Goal: Information Seeking & Learning: Learn about a topic

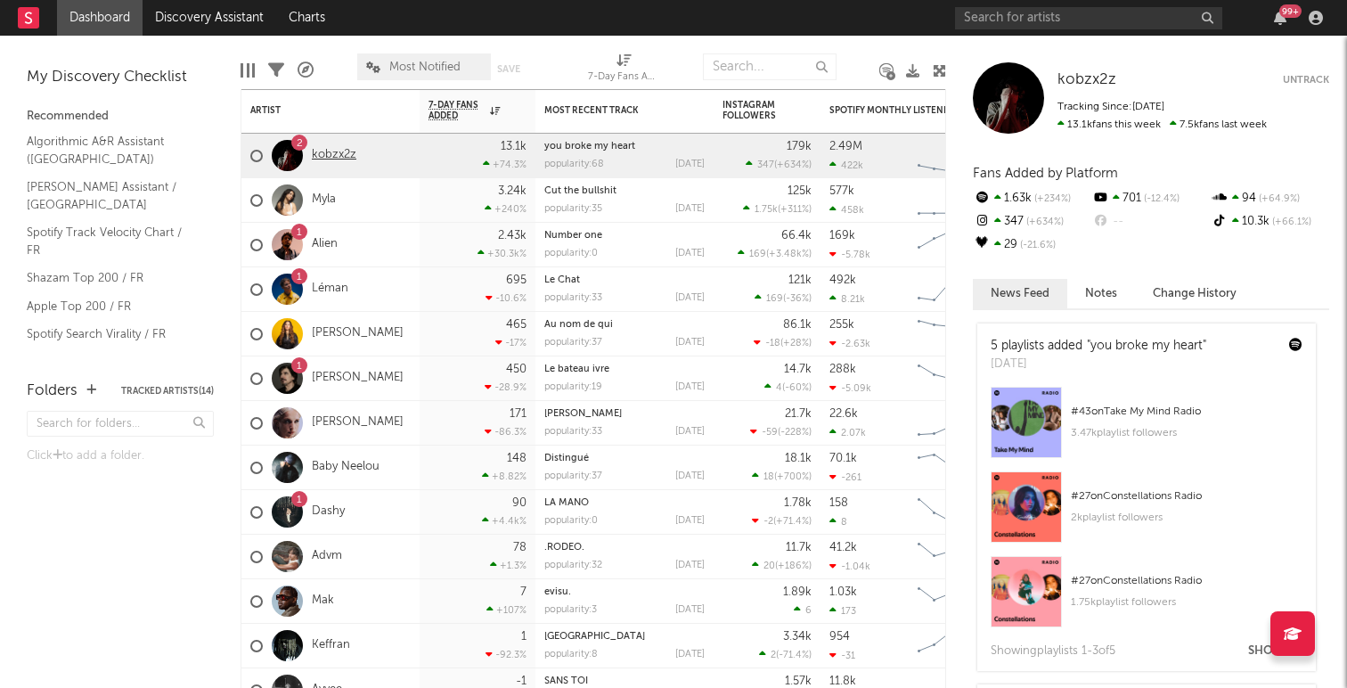
click at [340, 159] on link "kobzx2z" at bounding box center [334, 155] width 45 height 15
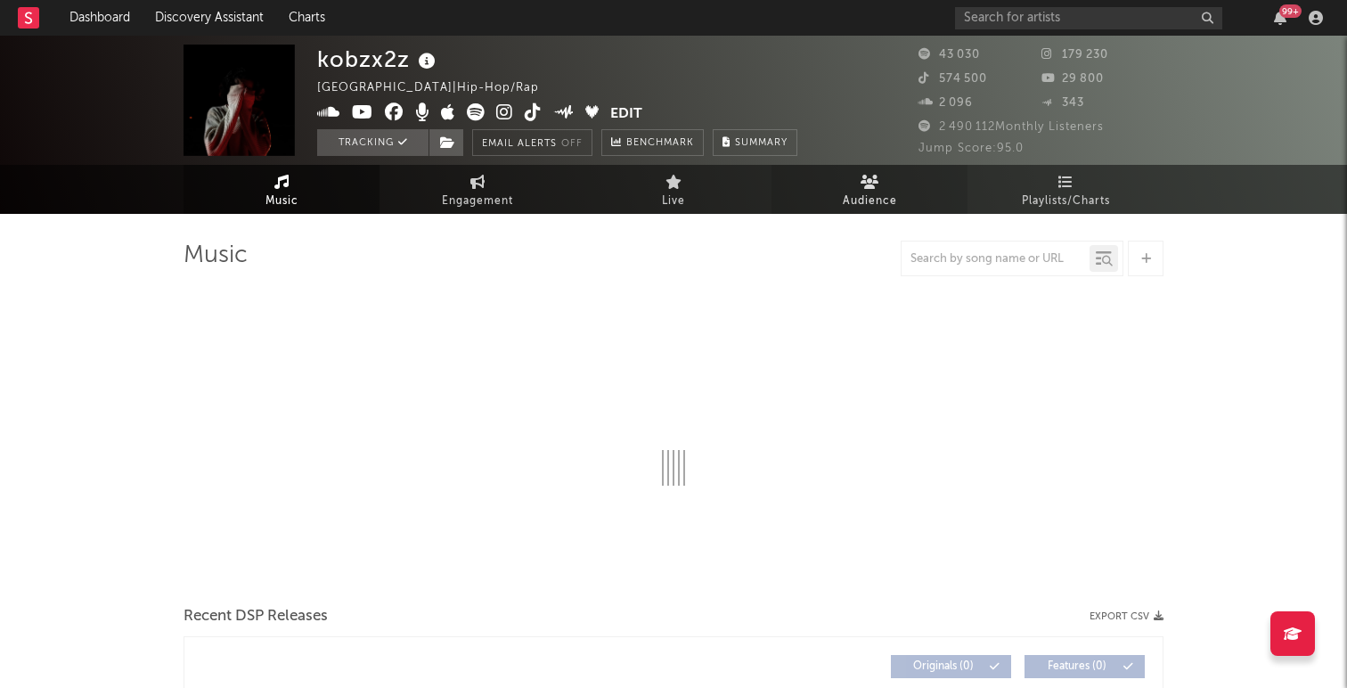
click at [881, 195] on span "Audience" at bounding box center [870, 201] width 54 height 21
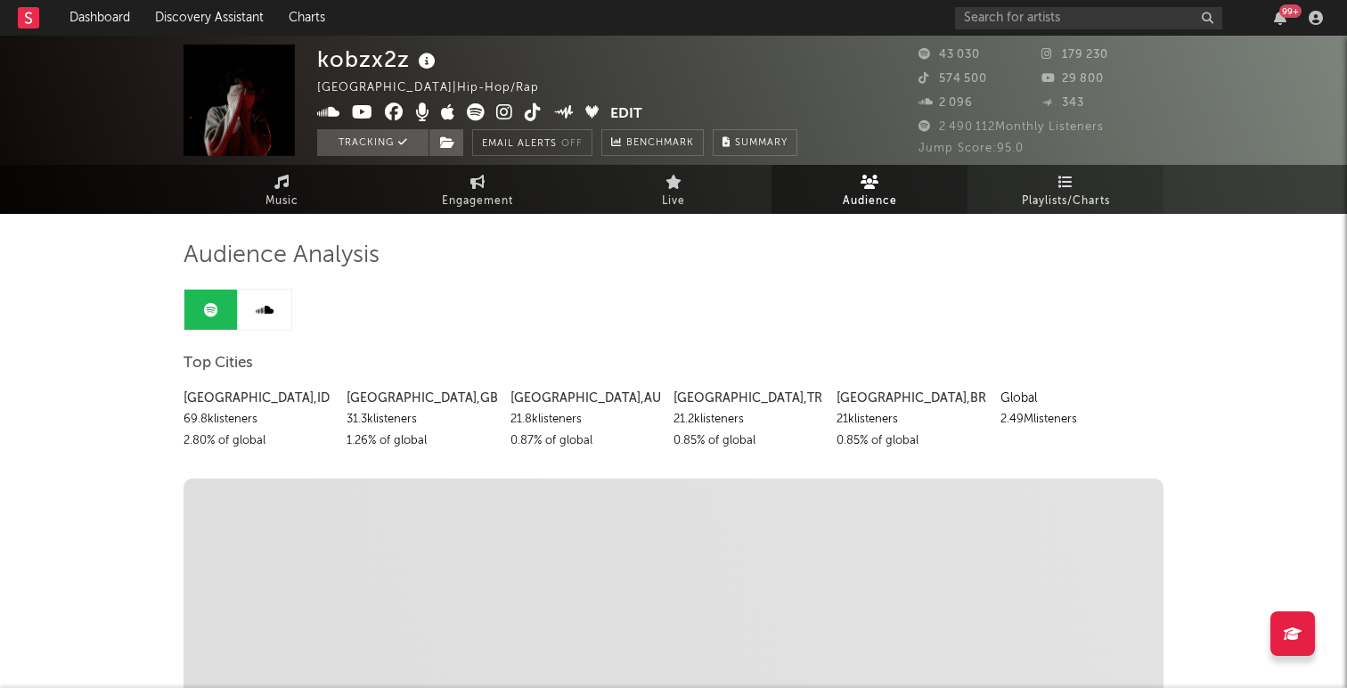
click at [1076, 183] on link "Playlists/Charts" at bounding box center [1066, 189] width 196 height 49
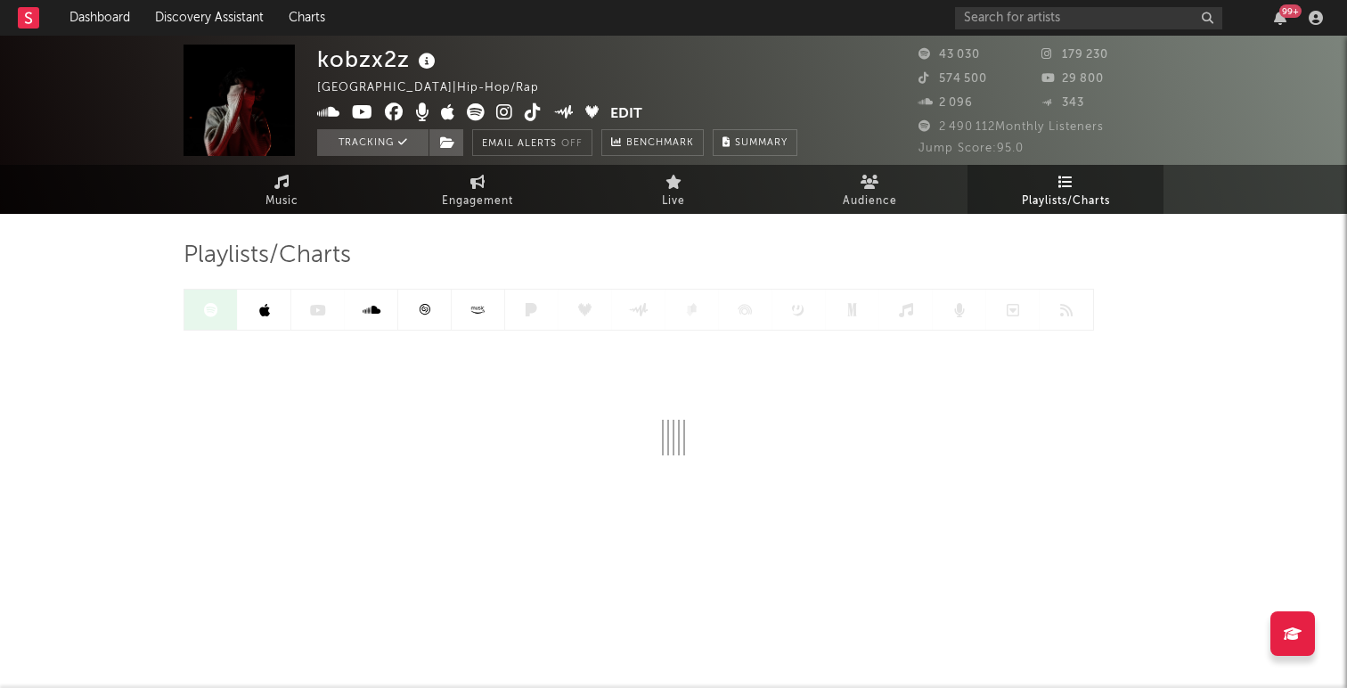
click at [421, 308] on icon at bounding box center [424, 309] width 13 height 13
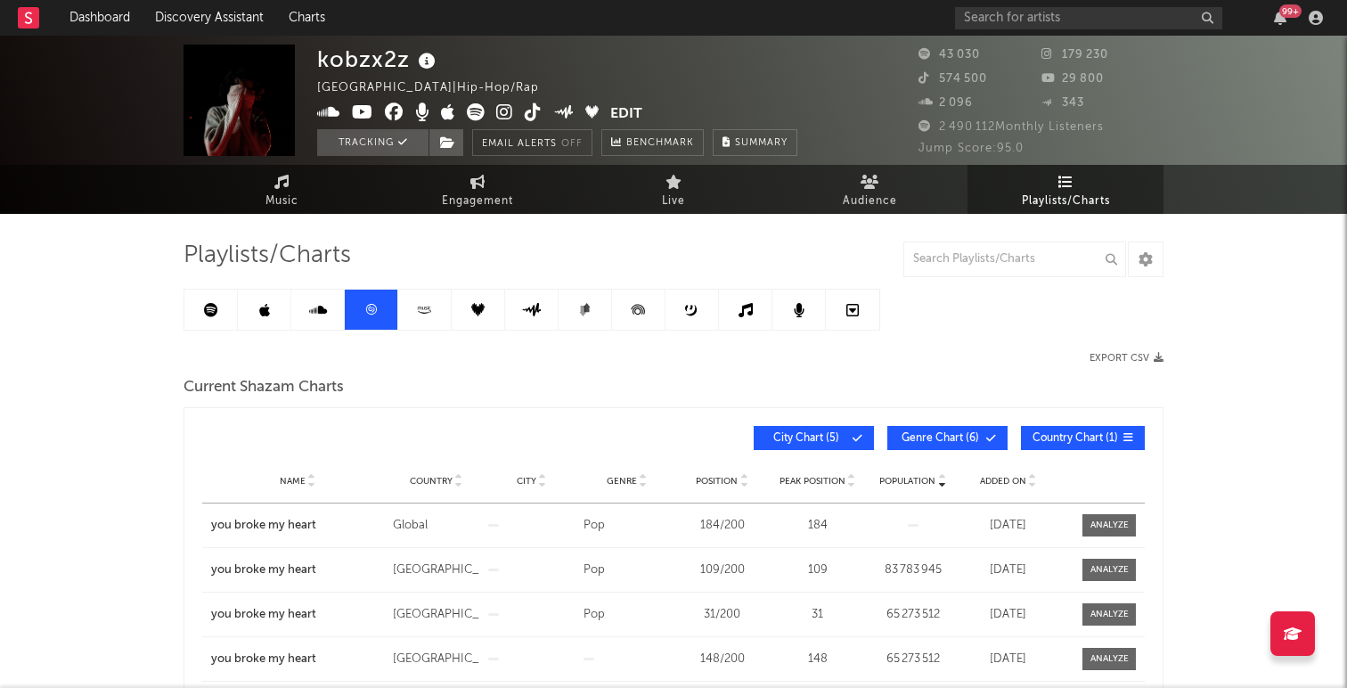
click at [293, 194] on span "Music" at bounding box center [282, 201] width 33 height 21
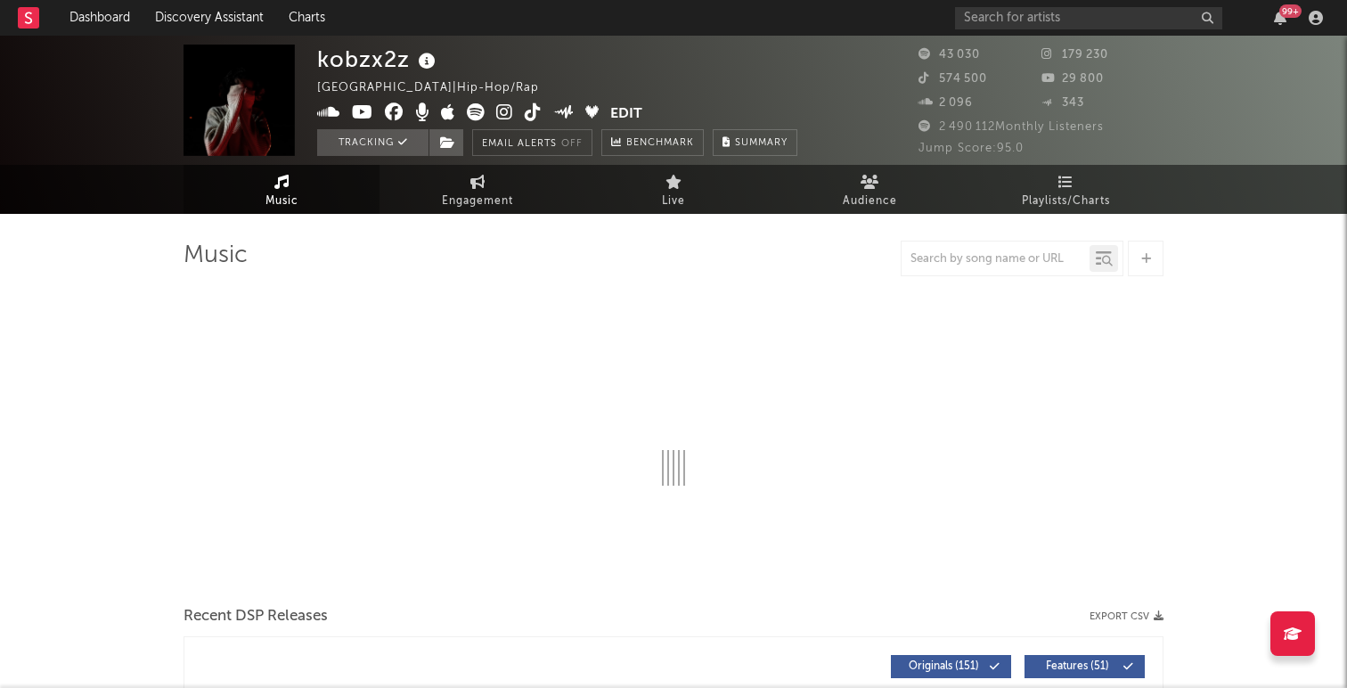
select select "6m"
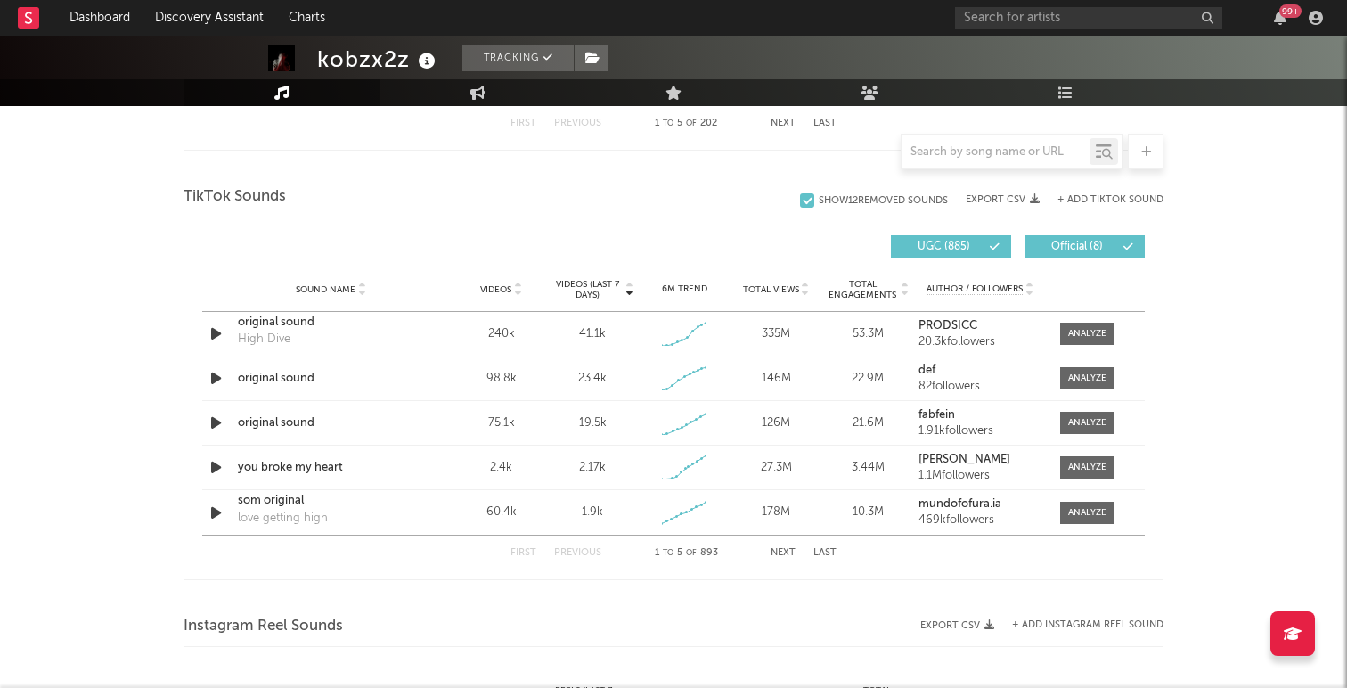
scroll to position [1150, 0]
